Goal: Transaction & Acquisition: Purchase product/service

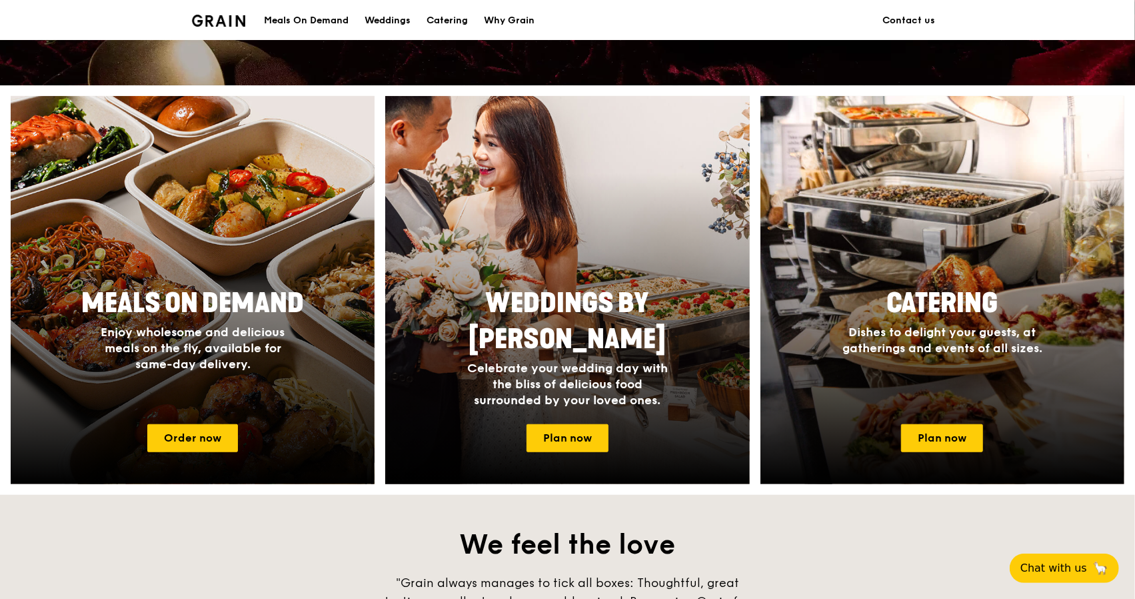
scroll to position [485, 0]
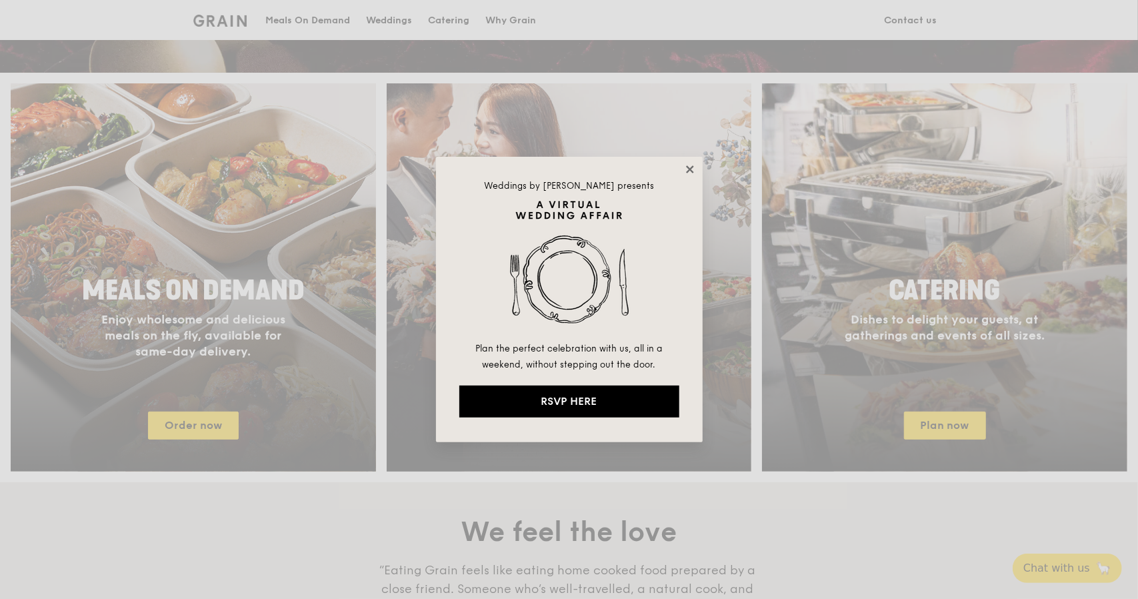
click at [685, 173] on icon at bounding box center [690, 169] width 12 height 12
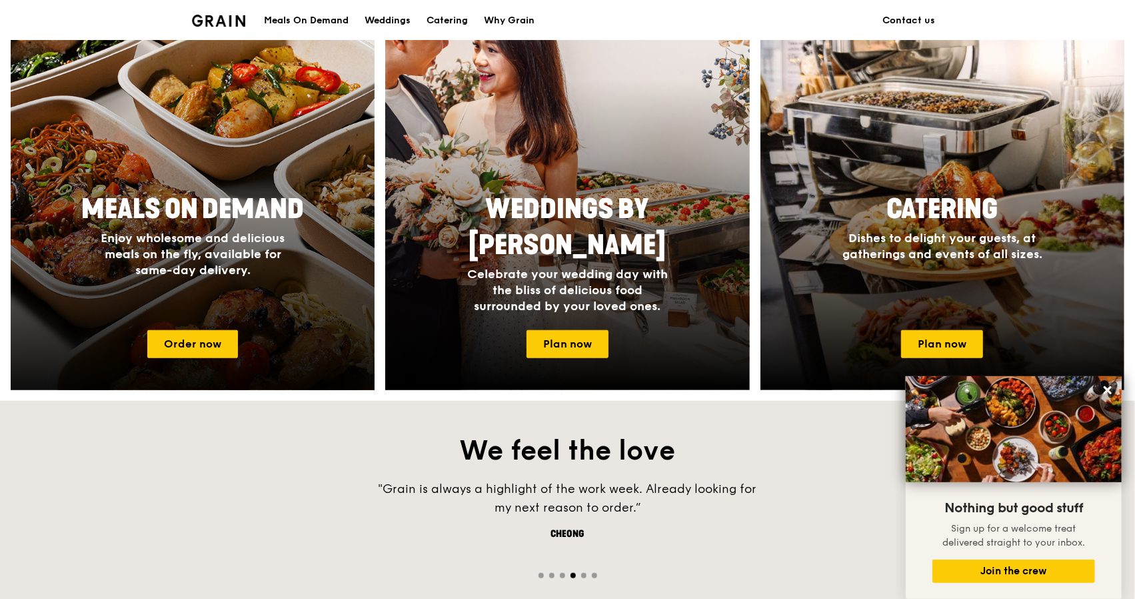
scroll to position [561, 0]
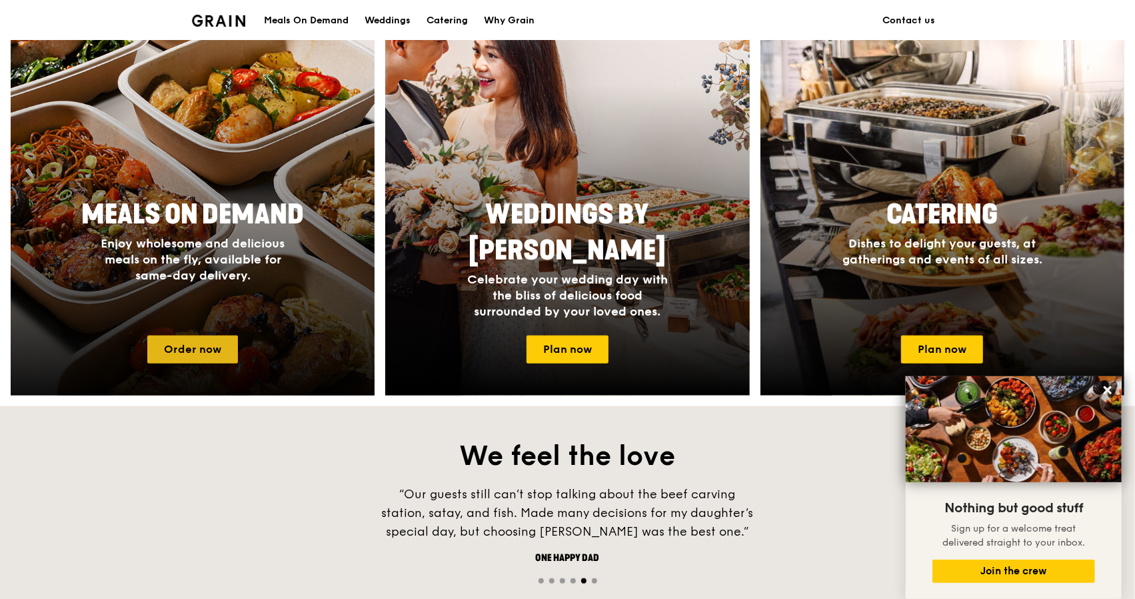
click at [189, 347] on link "Order now" at bounding box center [192, 349] width 91 height 28
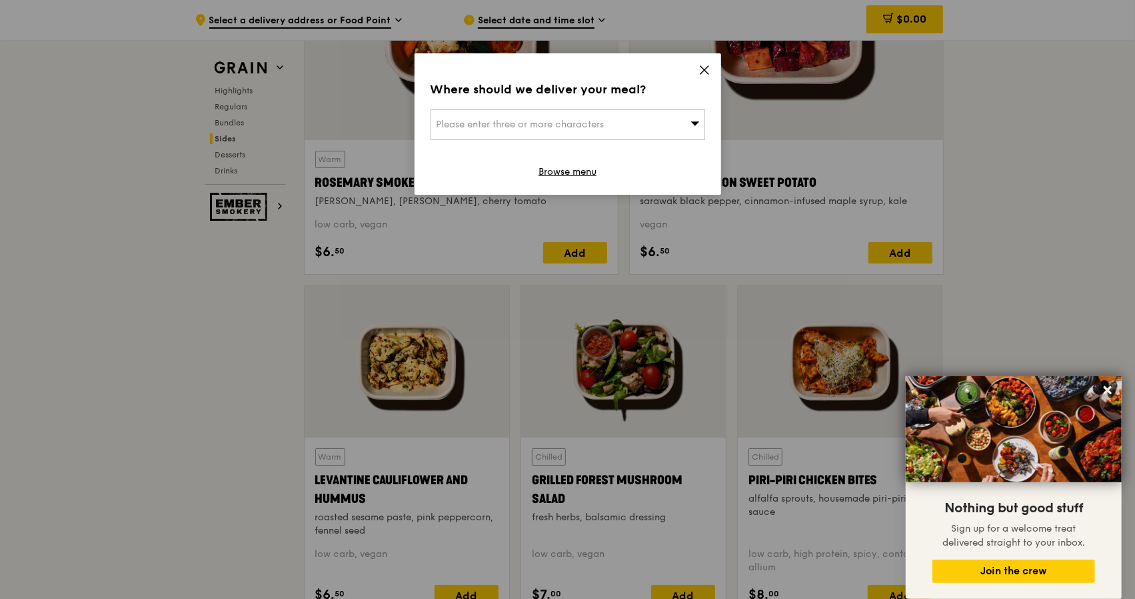
scroll to position [3207, 0]
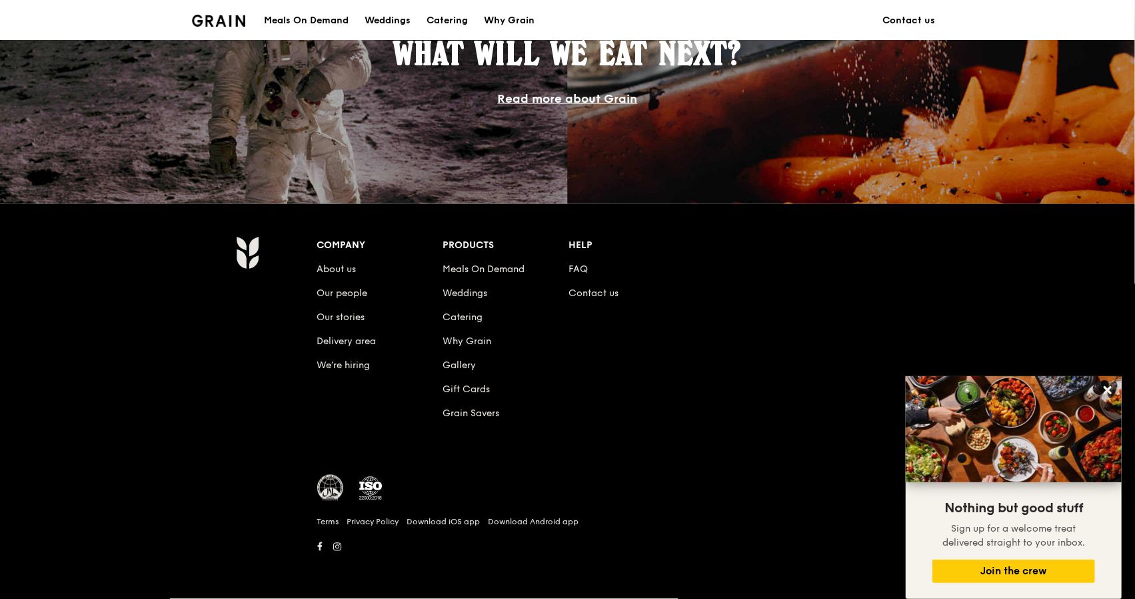
scroll to position [561, 0]
